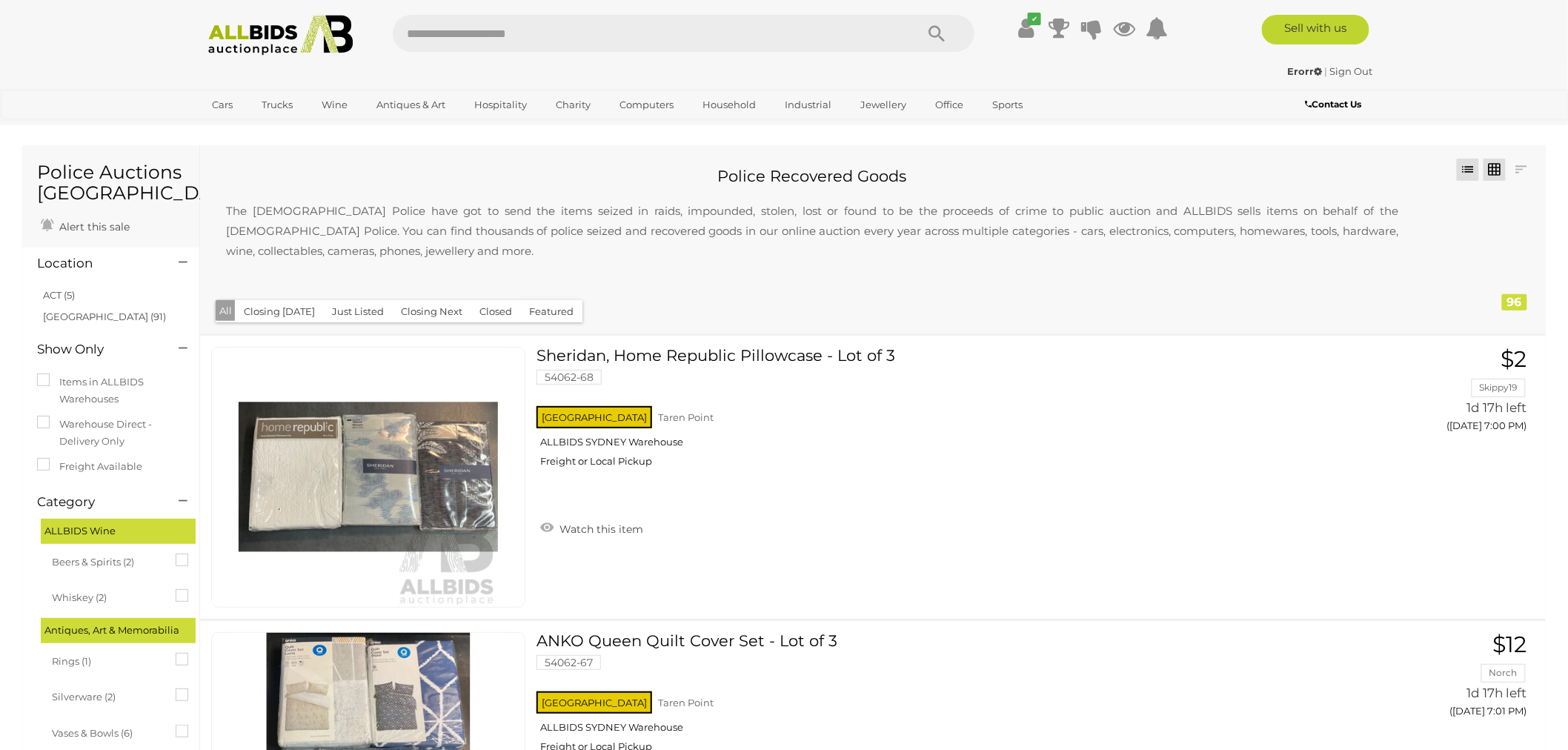
click at [1498, 172] on link at bounding box center [1495, 170] width 22 height 22
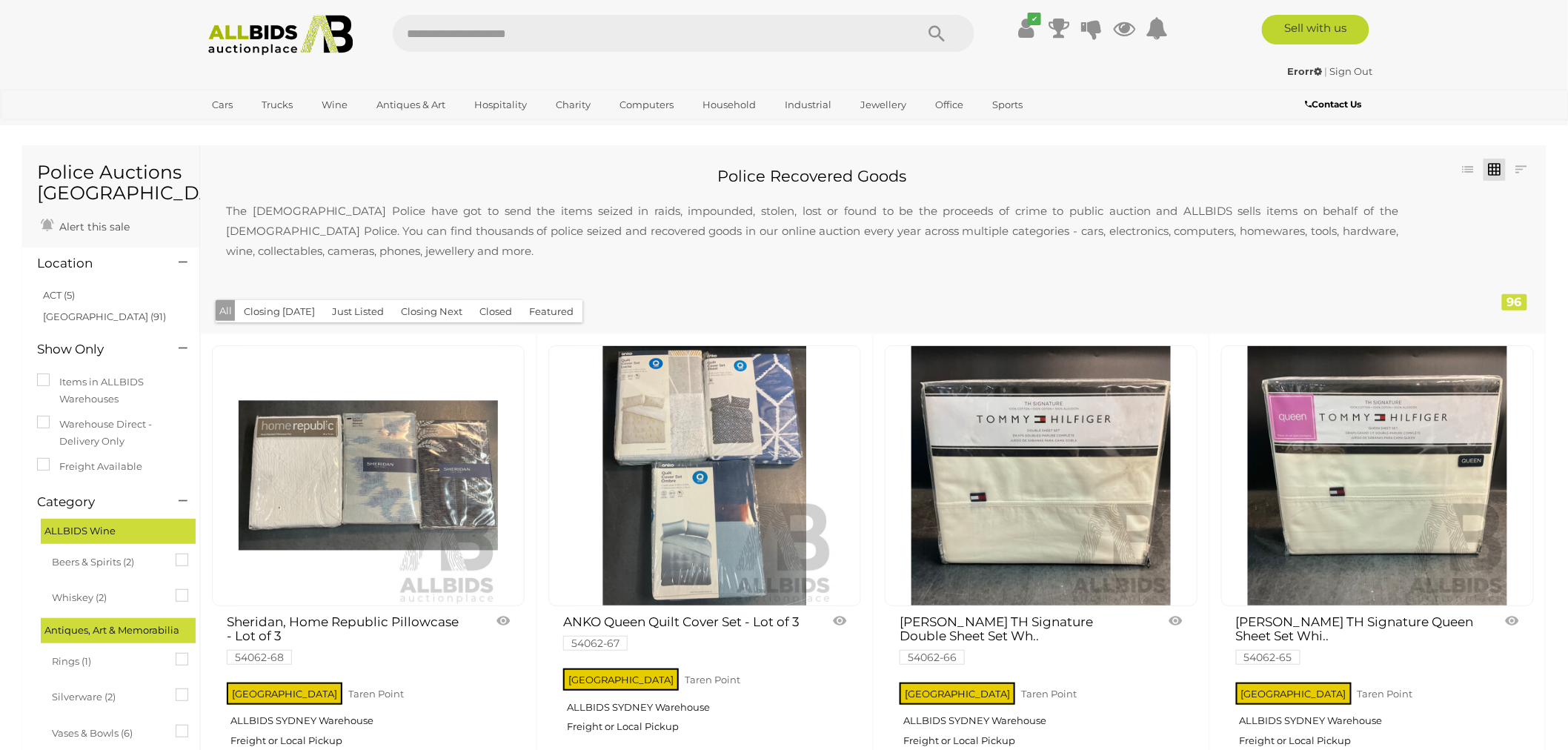
click at [286, 304] on button "Closing [DATE]" at bounding box center [279, 311] width 89 height 23
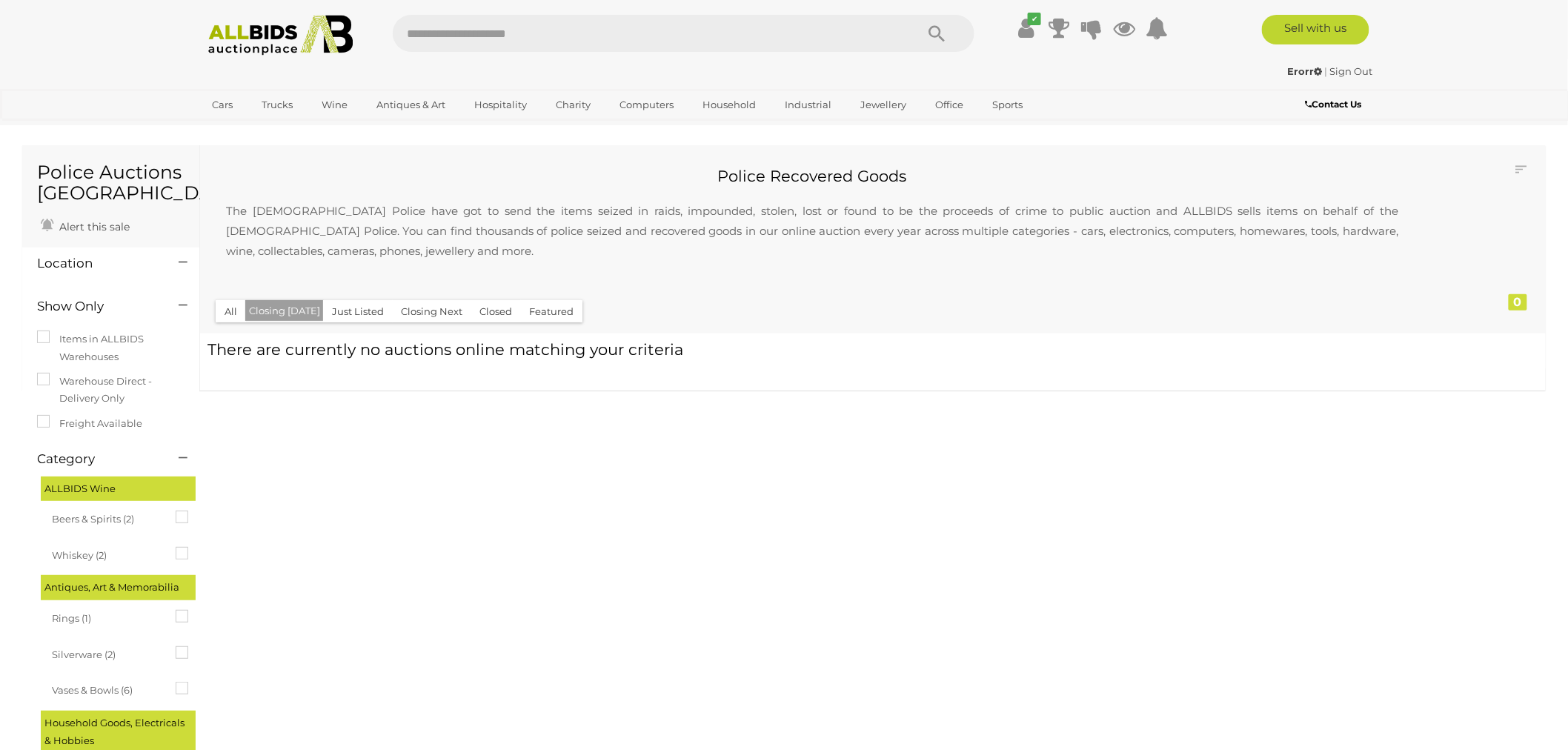
click at [360, 315] on button "Just Listed" at bounding box center [358, 311] width 69 height 23
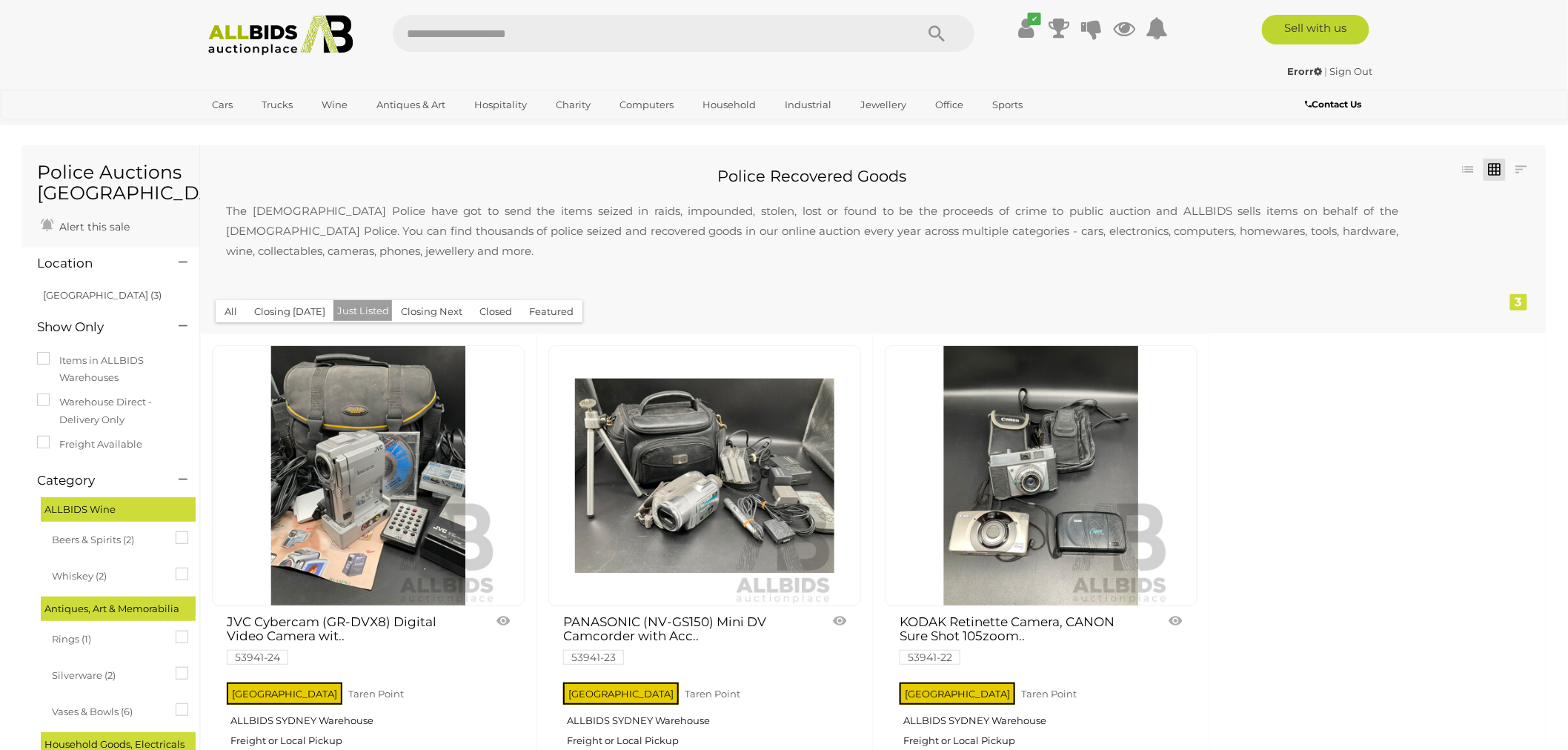
click at [424, 312] on button "Closing Next" at bounding box center [431, 311] width 80 height 23
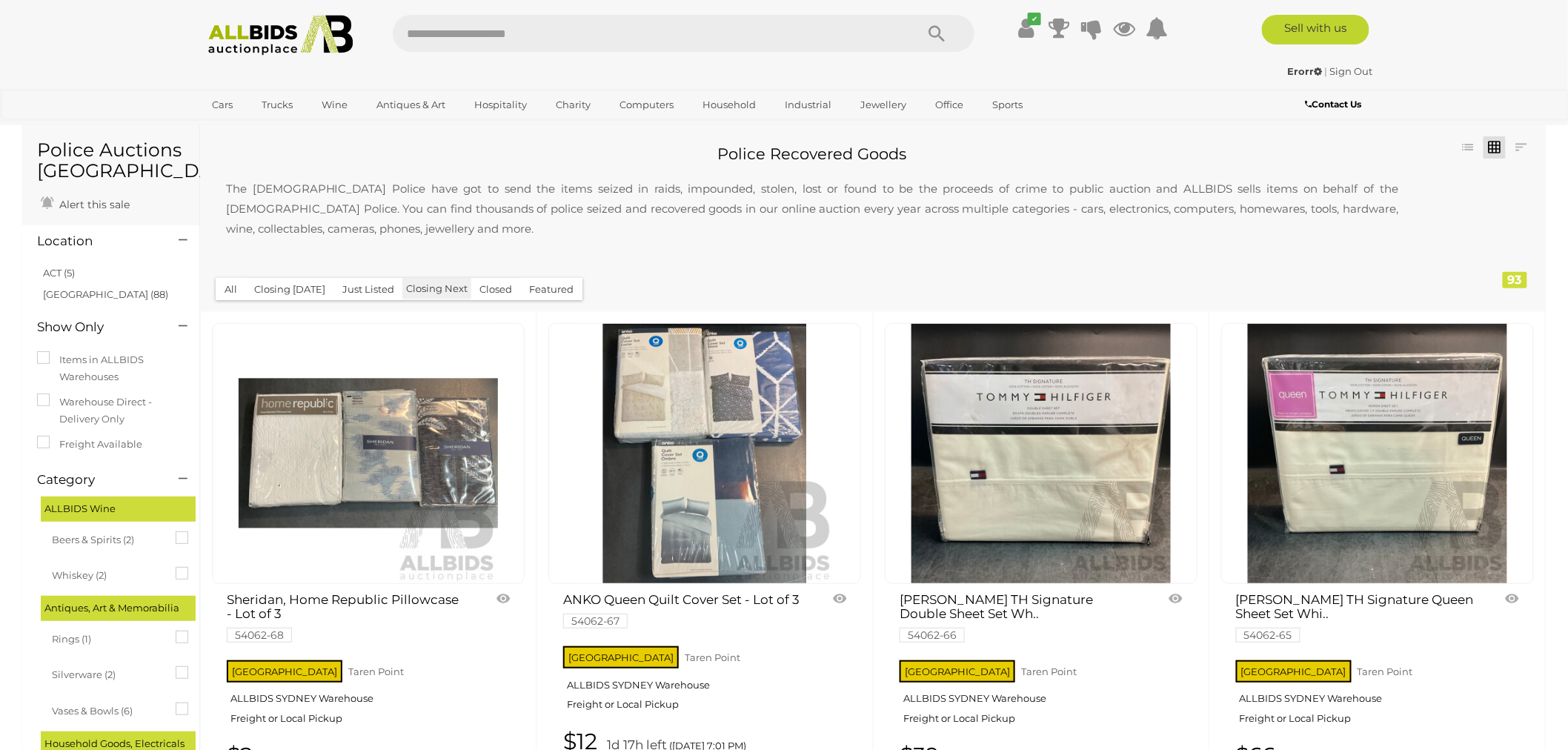
scroll to position [82, 0]
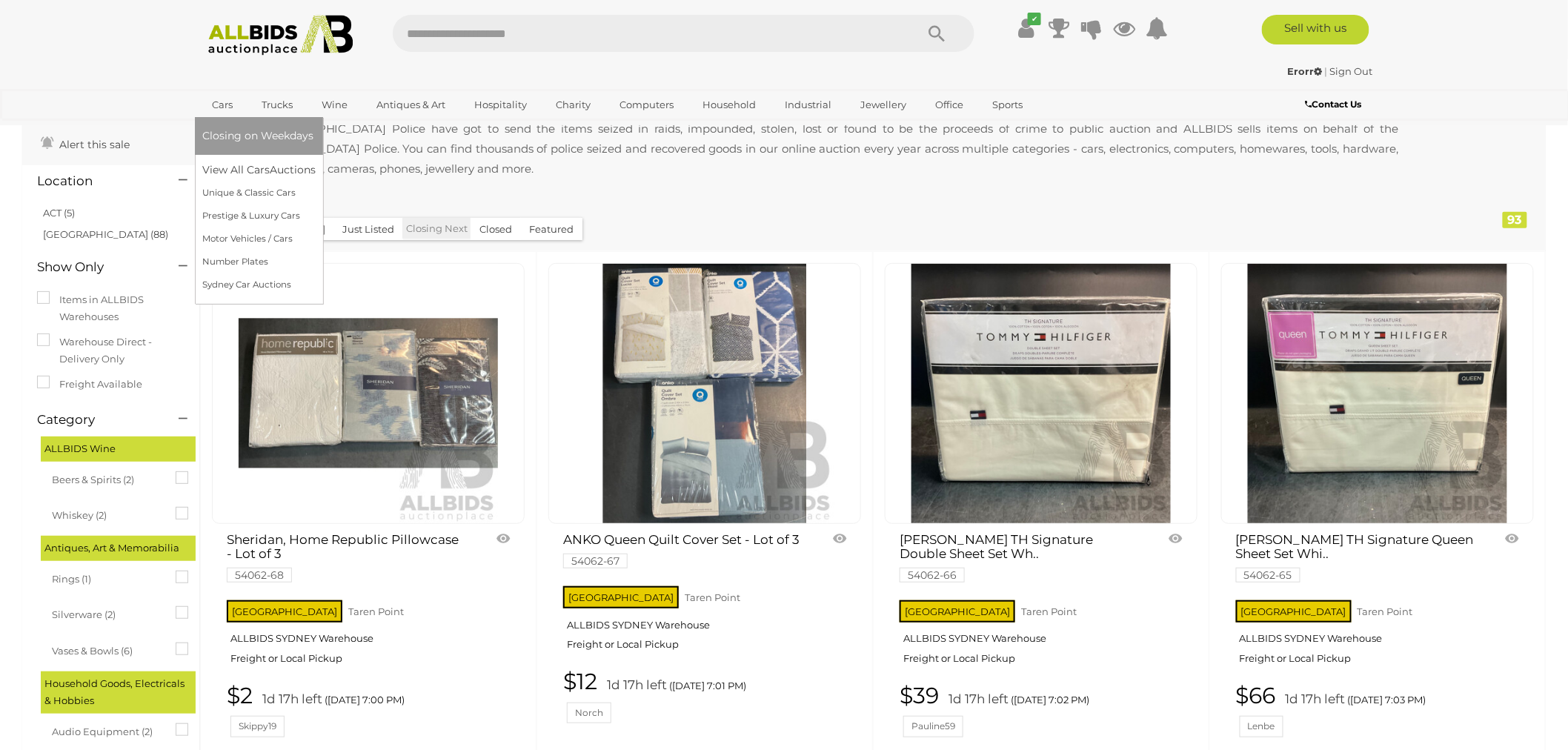
click at [236, 105] on link "Cars" at bounding box center [222, 104] width 40 height 24
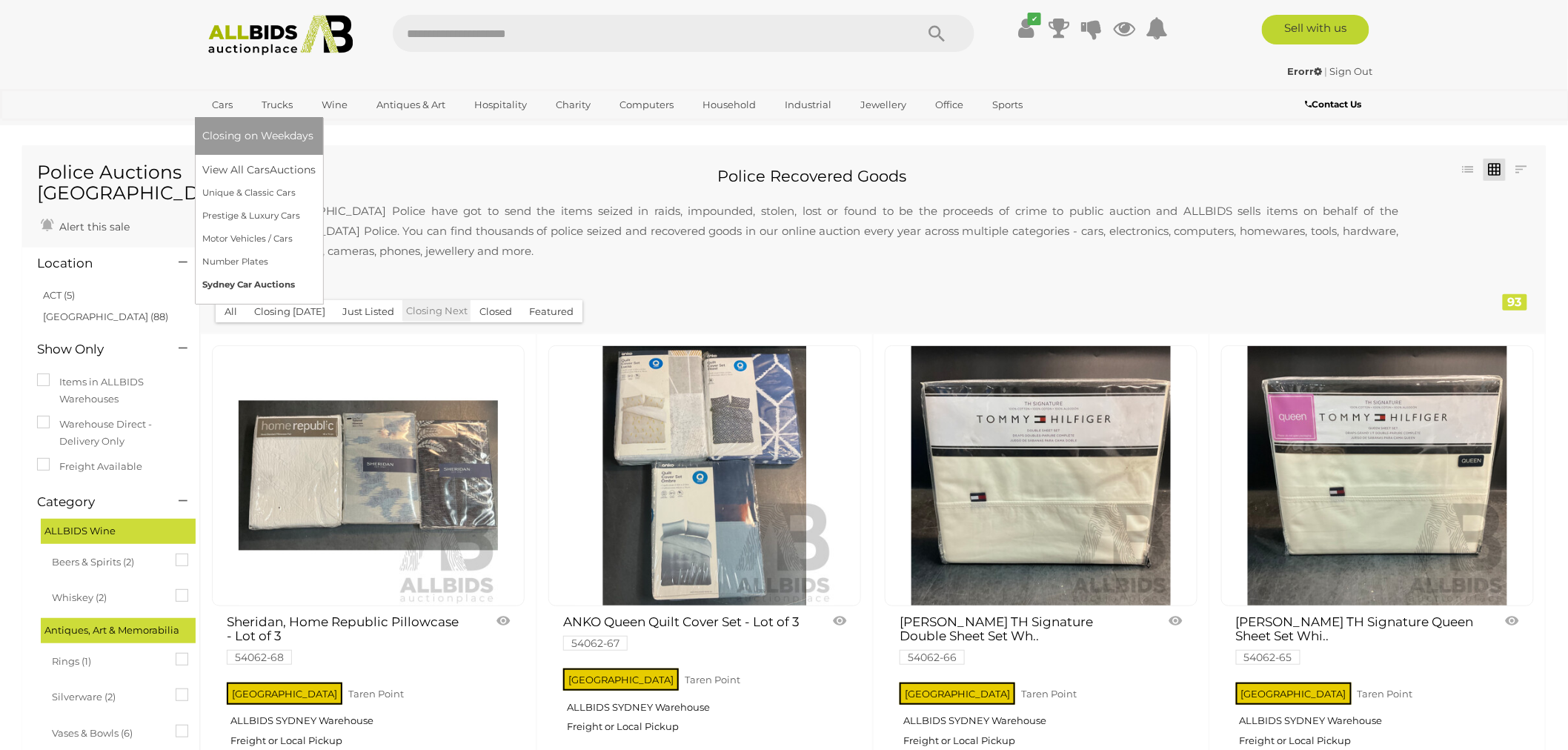
click at [264, 280] on link "Sydney Car Auctions" at bounding box center [259, 285] width 114 height 23
